Goal: Information Seeking & Learning: Check status

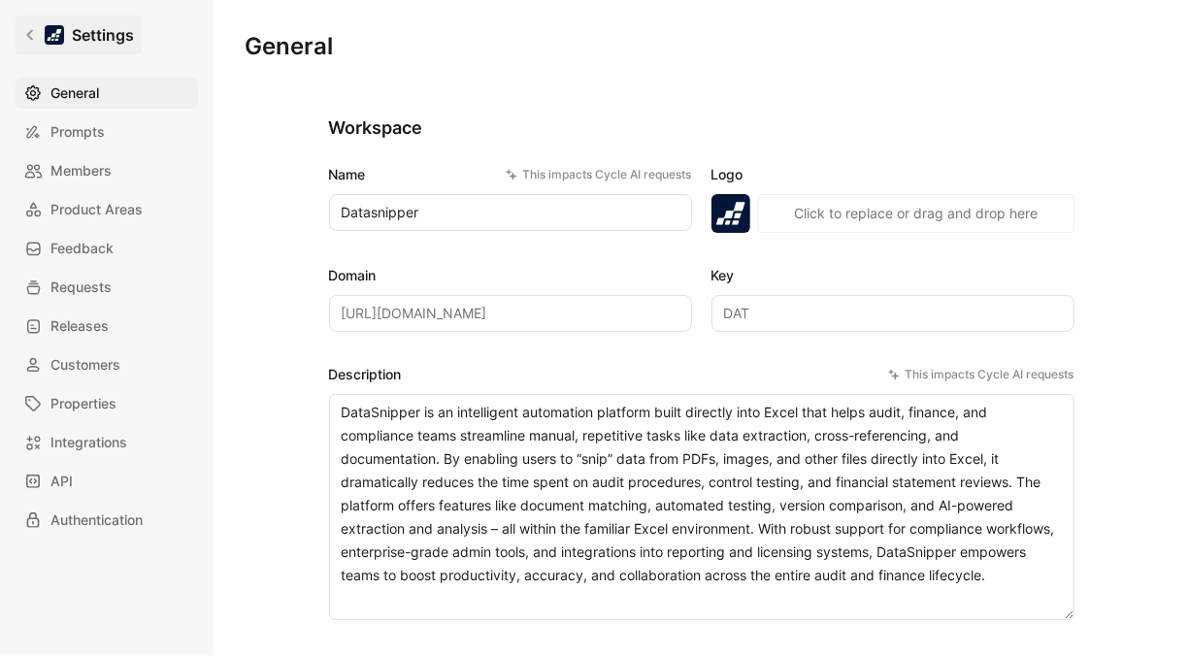
click at [48, 29] on div at bounding box center [54, 34] width 19 height 19
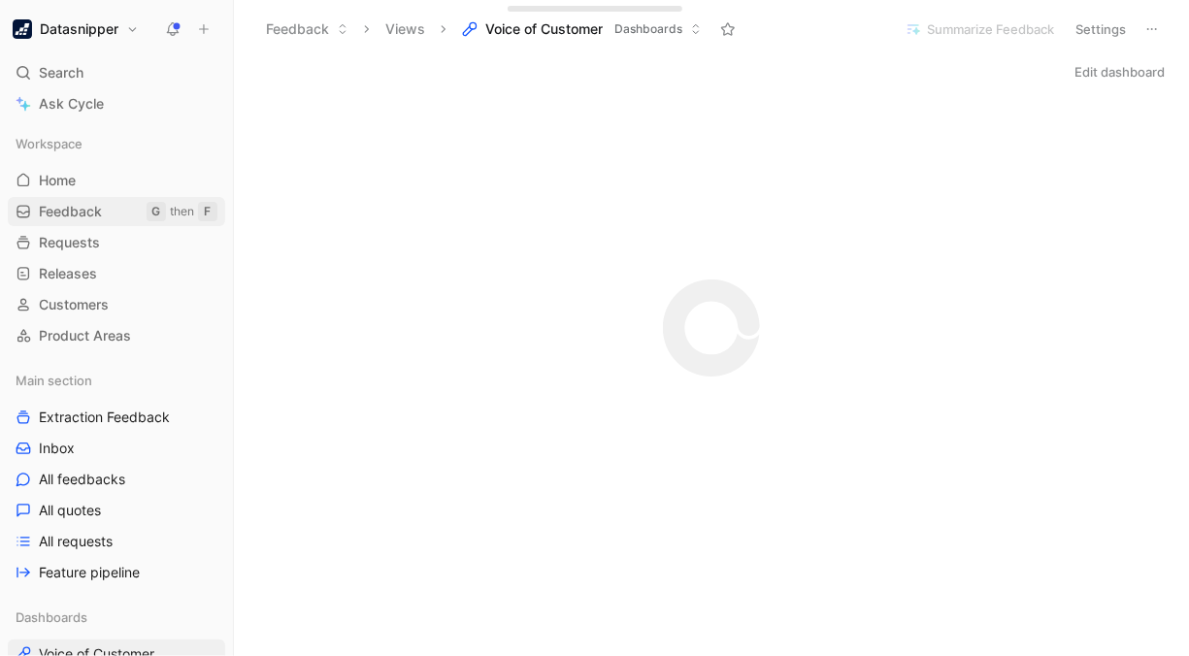
click at [96, 200] on link "Feedback G then F" at bounding box center [116, 211] width 217 height 29
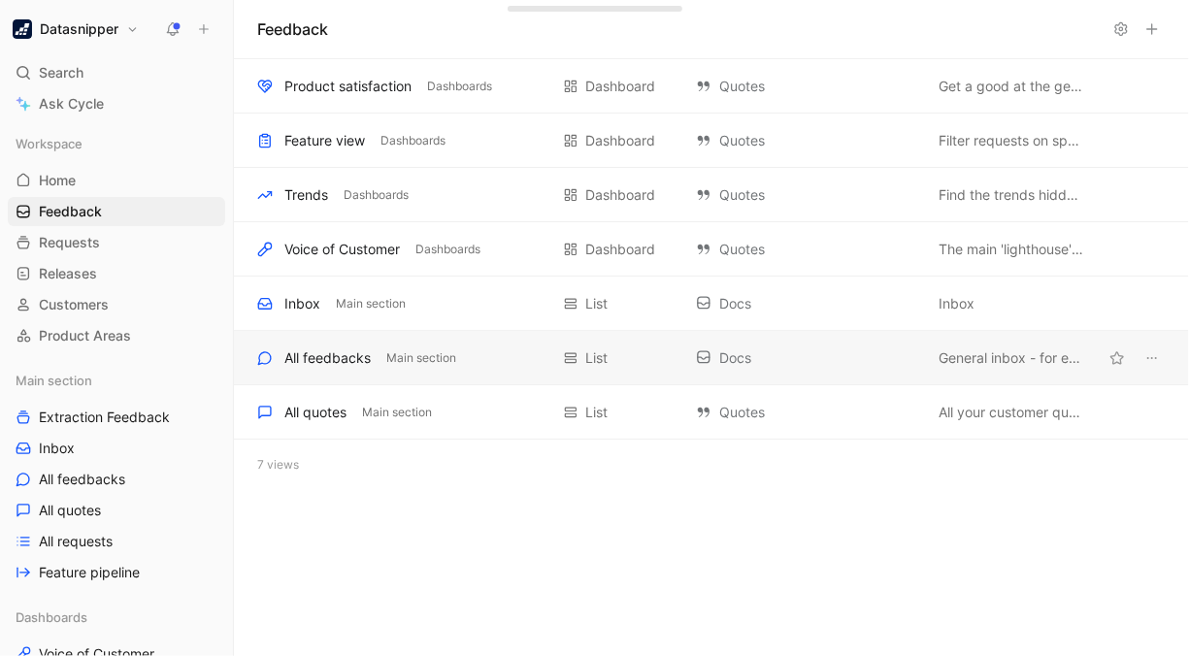
click at [447, 369] on div "All feedbacks Main section List Docs General inbox - for everyone" at bounding box center [711, 358] width 955 height 54
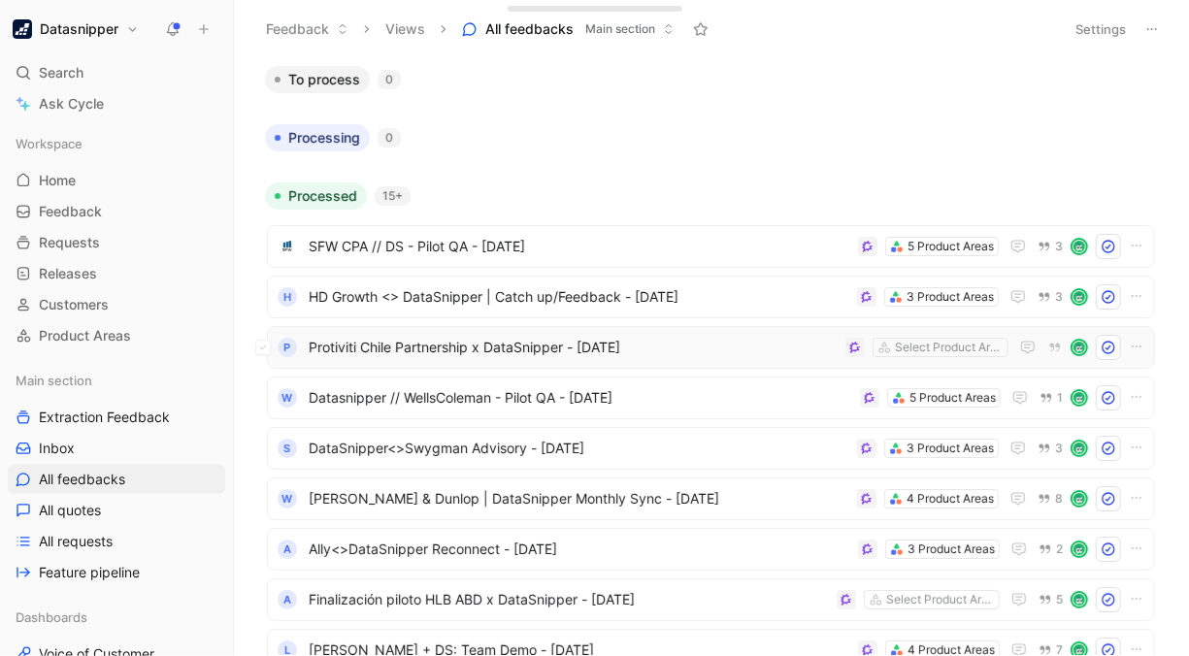
click at [646, 354] on span "Protiviti Chile Partnership x DataSnipper - [DATE]" at bounding box center [573, 347] width 529 height 23
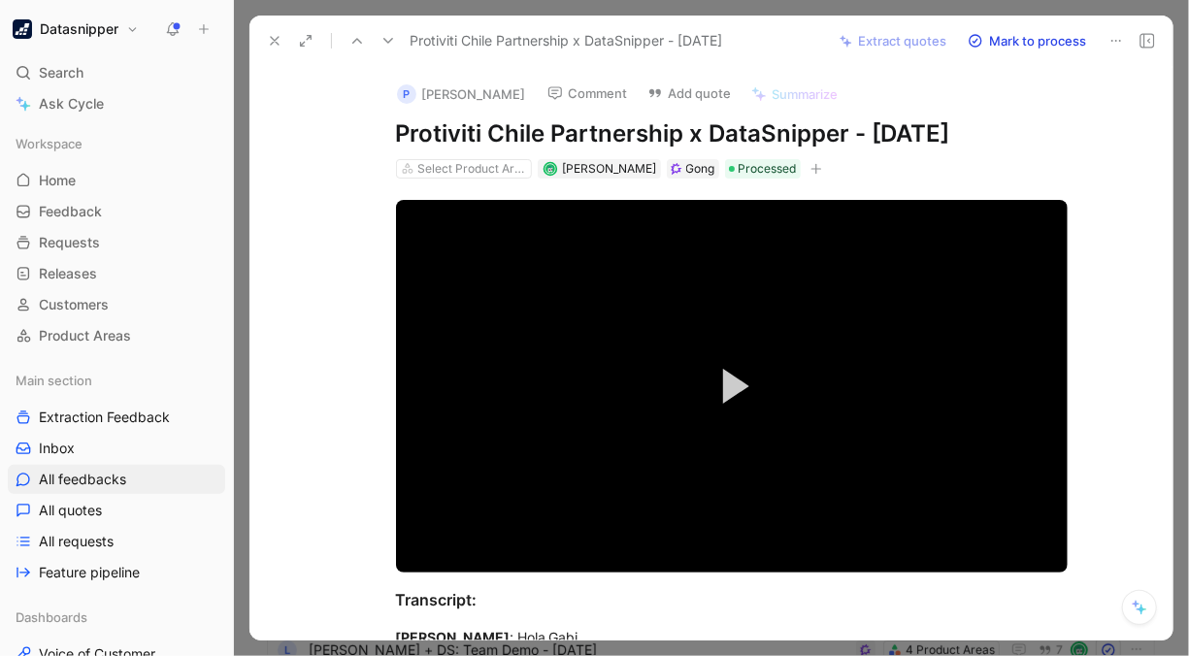
click at [1180, 164] on div at bounding box center [711, 328] width 955 height 656
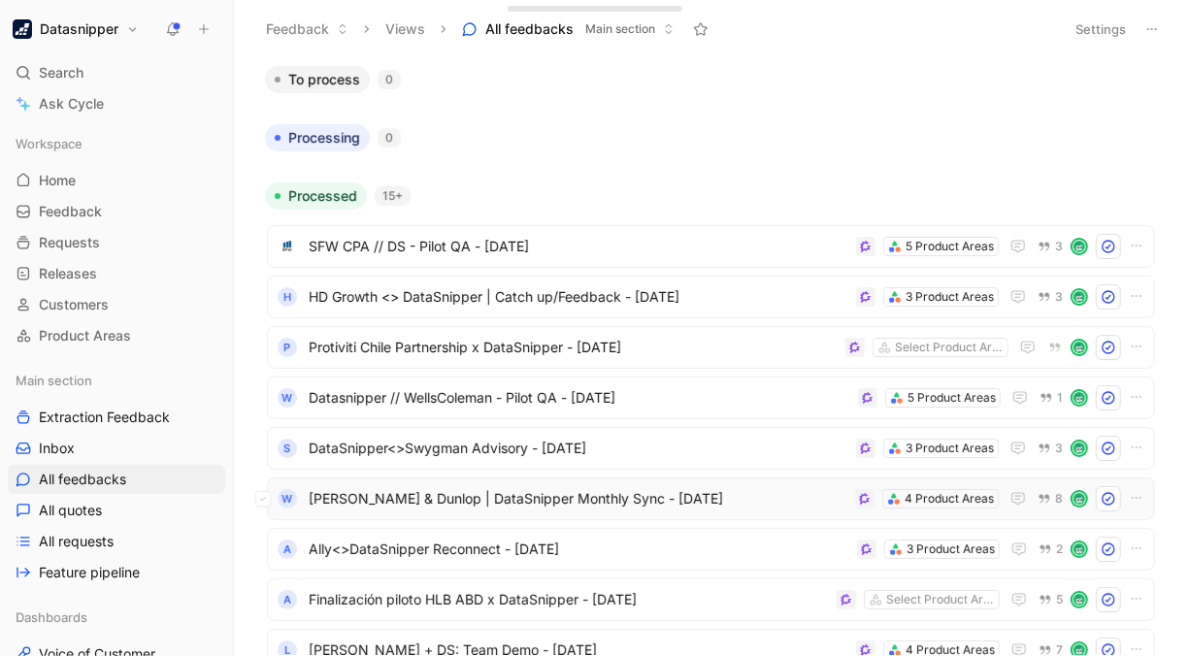
click at [665, 501] on span "[PERSON_NAME] & Dunlop | DataSnipper Monthly Sync - [DATE]" at bounding box center [578, 498] width 539 height 23
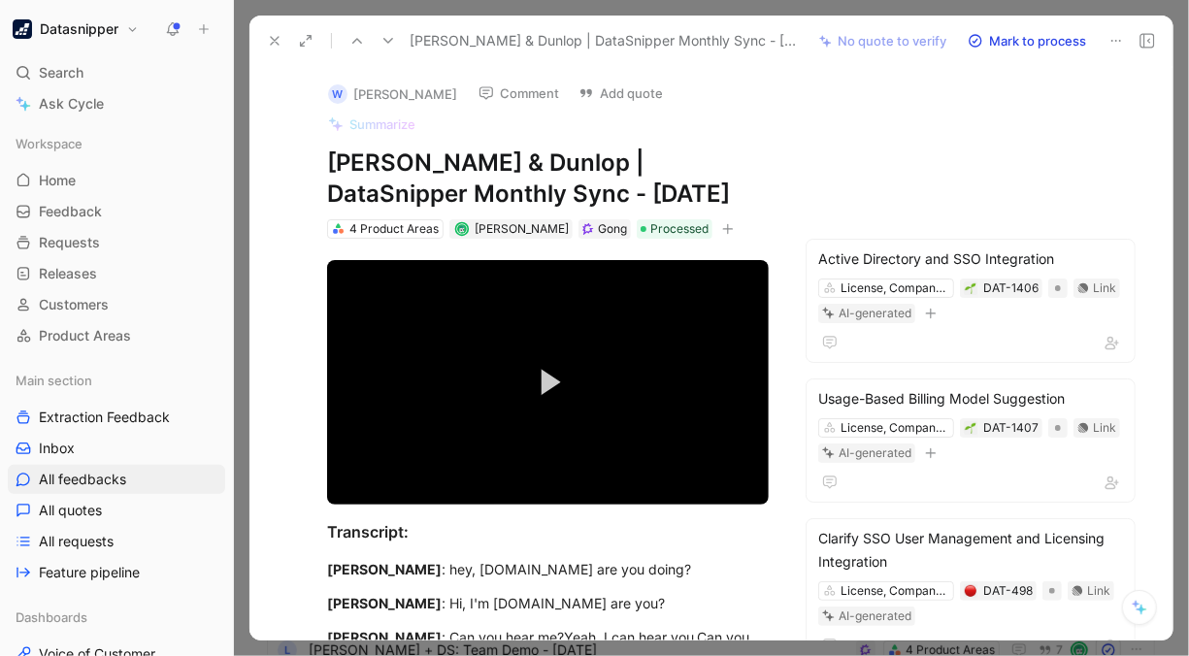
click at [274, 46] on icon at bounding box center [275, 41] width 16 height 16
